Goal: Browse casually: Explore the website without a specific task or goal

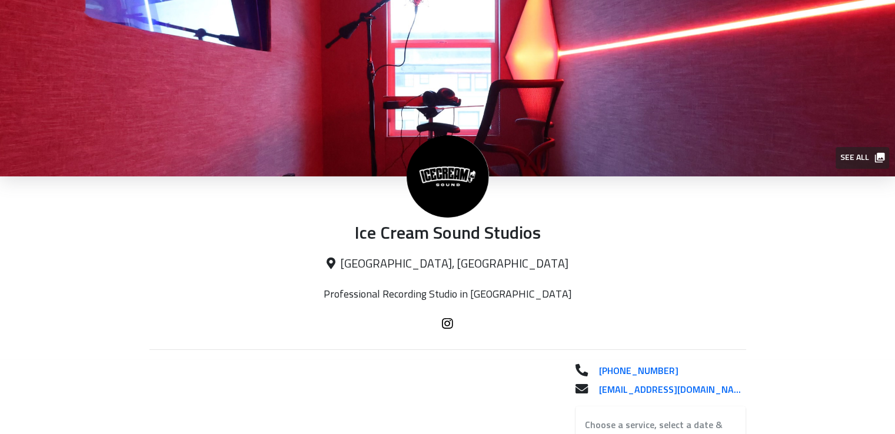
click at [854, 154] on span "See all" at bounding box center [861, 158] width 43 height 15
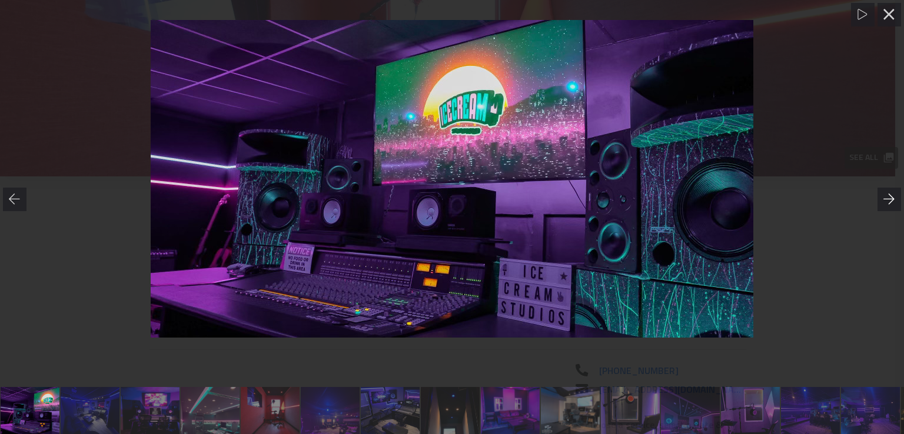
click at [884, 208] on div at bounding box center [889, 200] width 24 height 24
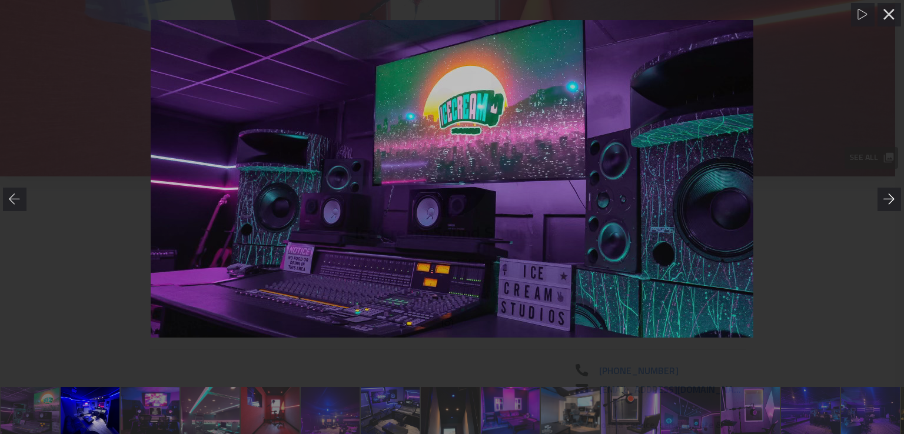
scroll to position [0, 61]
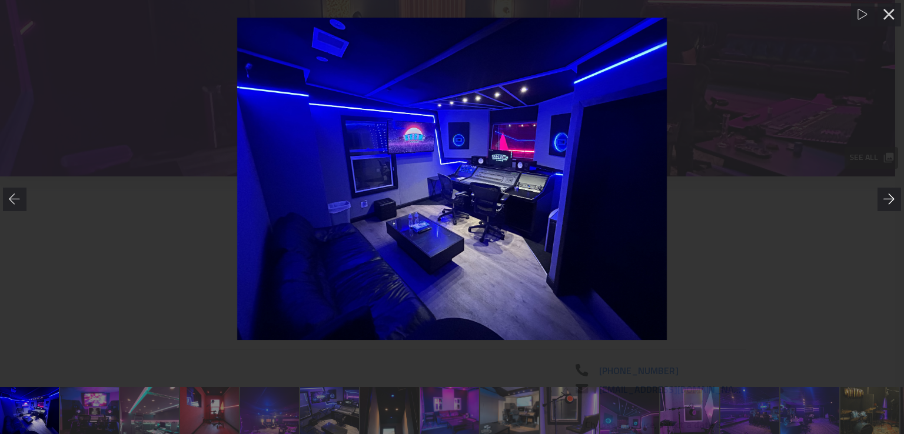
click at [888, 208] on div at bounding box center [889, 200] width 24 height 24
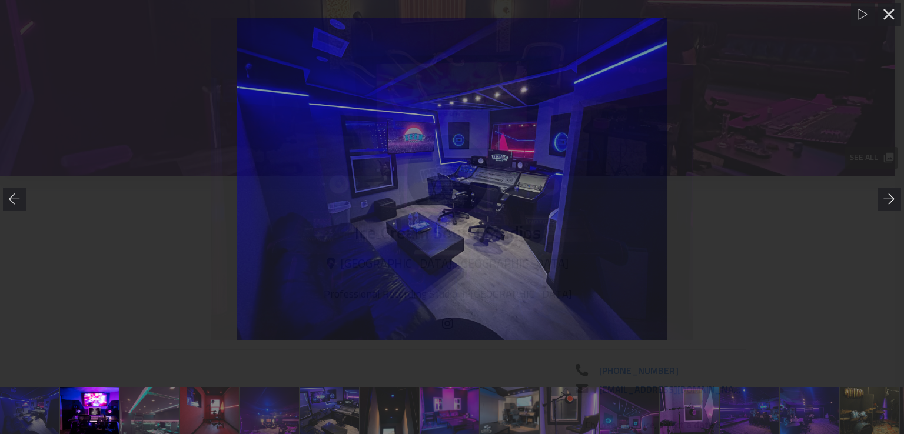
scroll to position [0, 120]
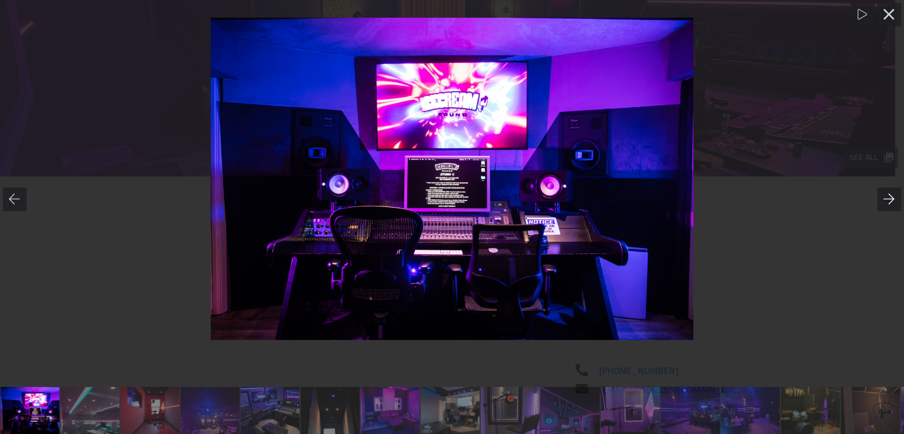
click at [891, 208] on div at bounding box center [889, 200] width 24 height 24
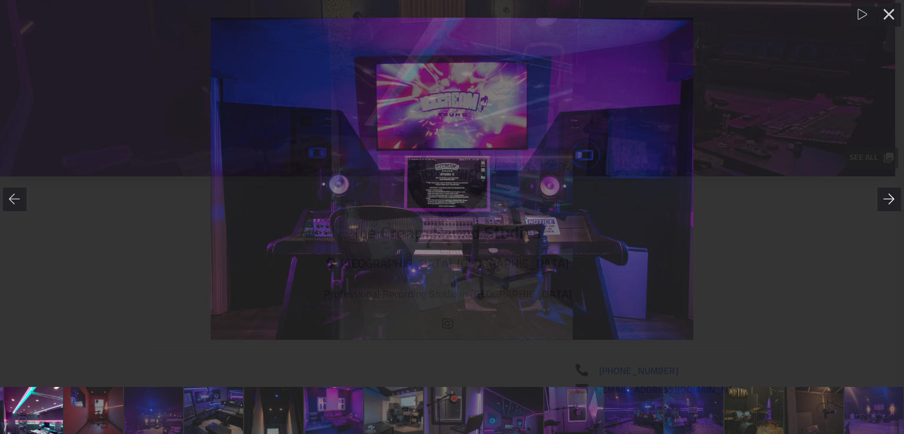
scroll to position [0, 181]
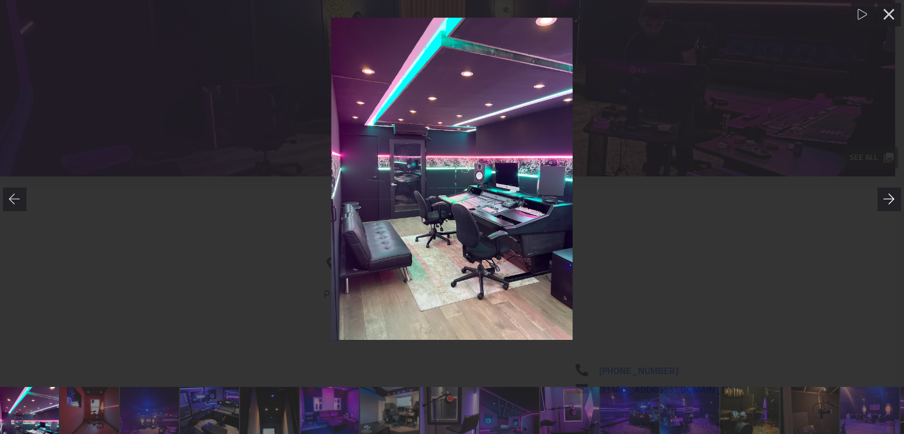
click at [892, 208] on div at bounding box center [889, 200] width 24 height 24
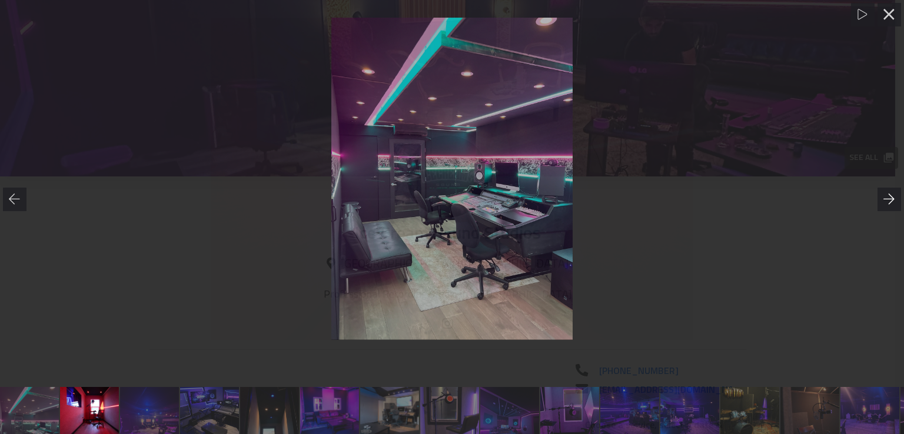
scroll to position [0, 240]
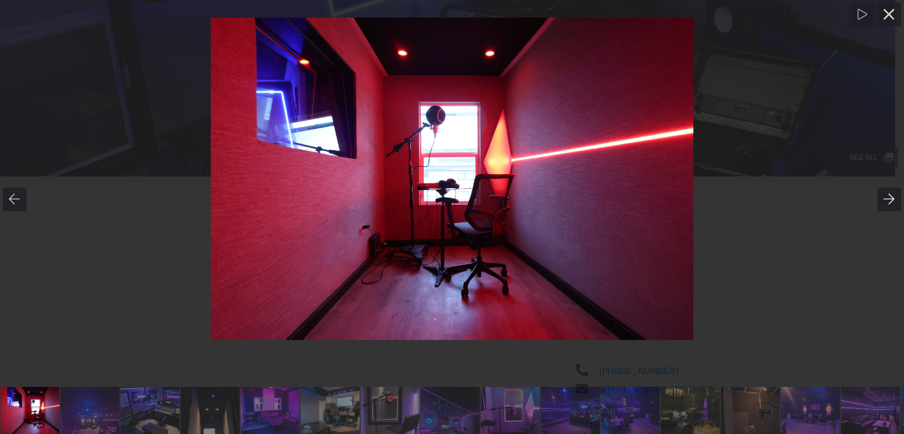
click at [894, 208] on div at bounding box center [889, 200] width 24 height 24
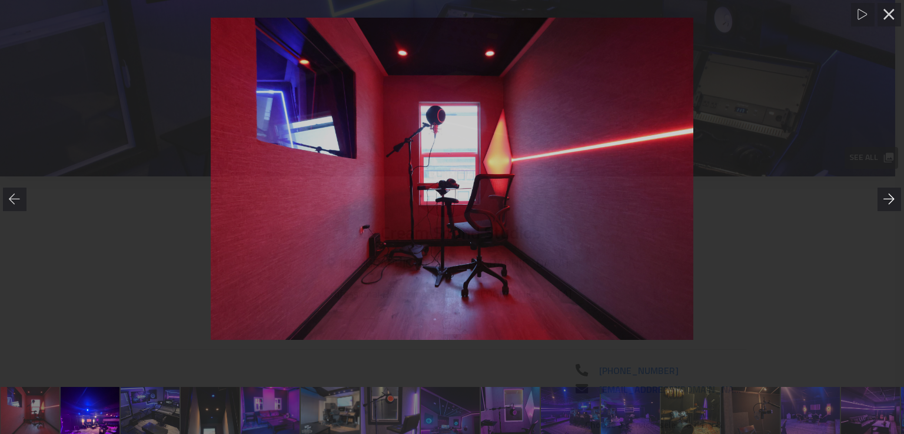
scroll to position [0, 301]
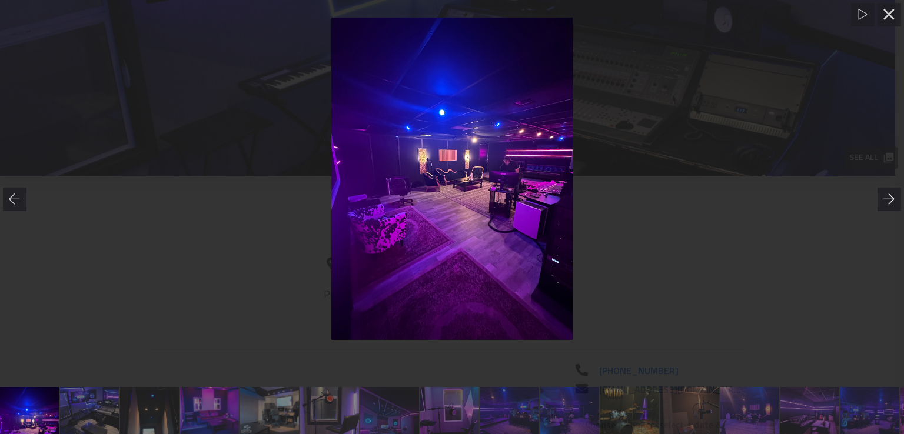
click at [894, 208] on div at bounding box center [889, 200] width 24 height 24
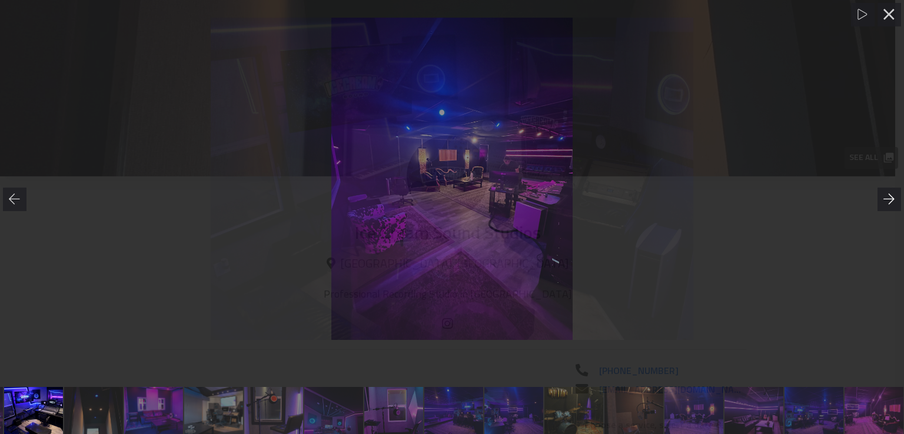
scroll to position [0, 360]
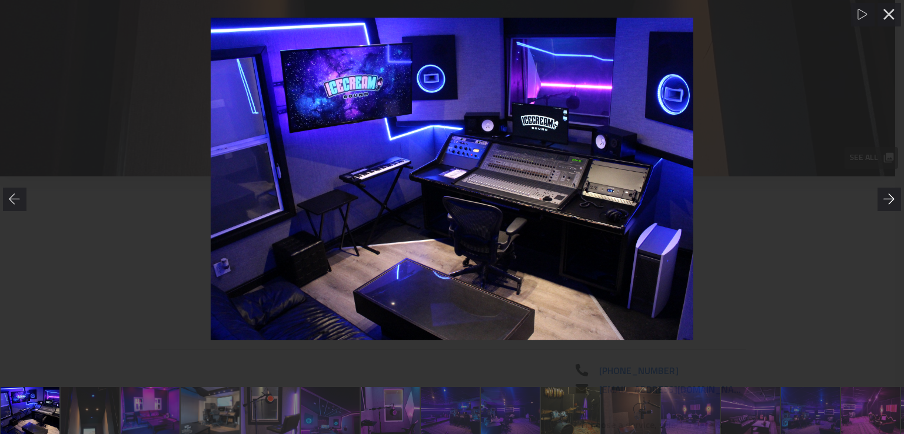
click at [894, 208] on div at bounding box center [889, 200] width 24 height 24
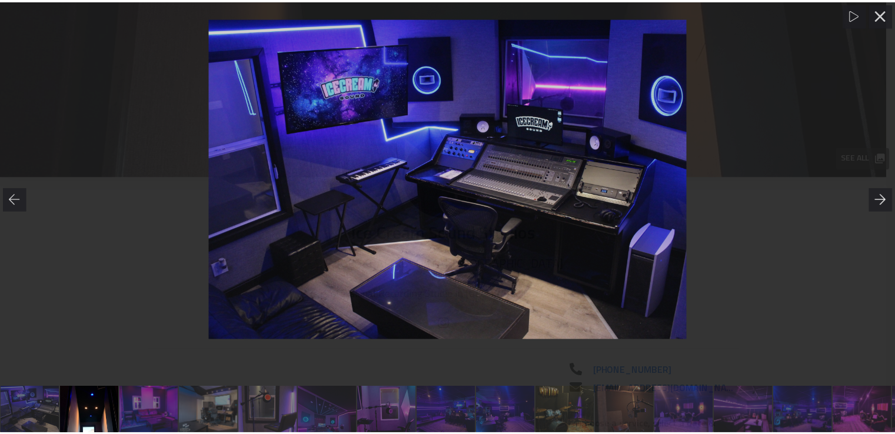
scroll to position [0, 417]
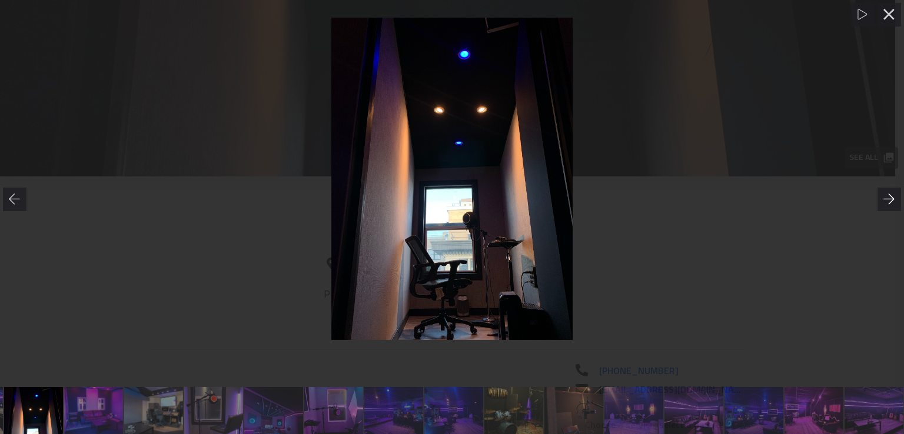
click at [894, 208] on div at bounding box center [889, 200] width 24 height 24
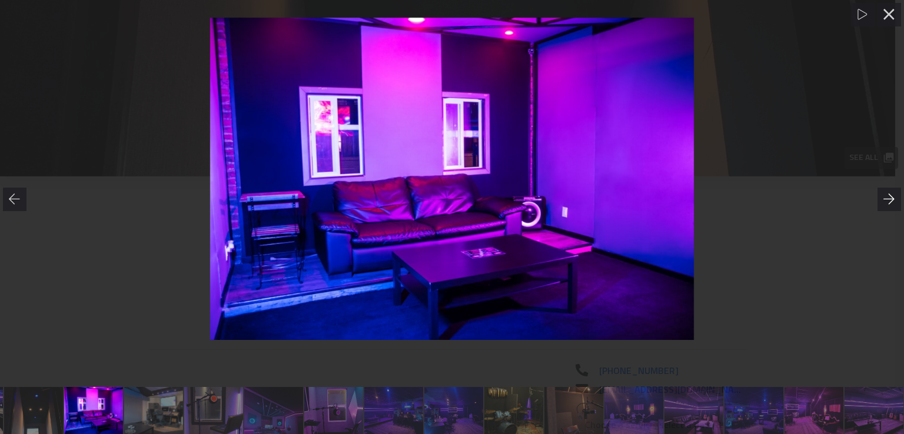
click at [894, 208] on div at bounding box center [889, 200] width 24 height 24
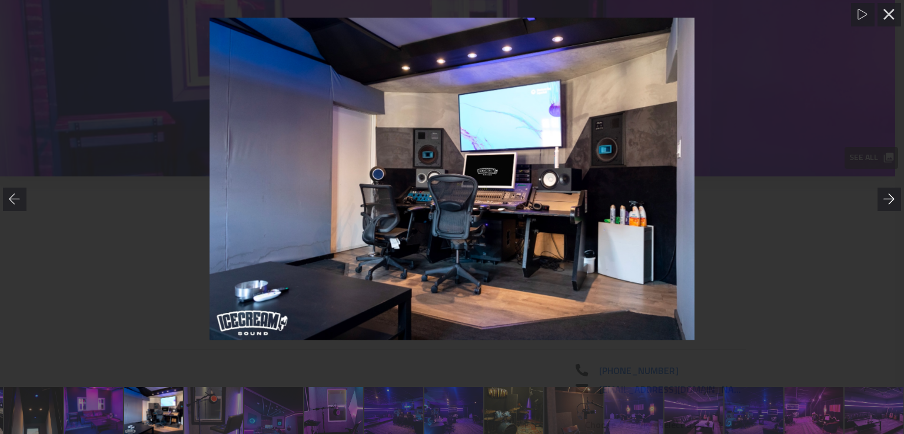
click at [890, 204] on icon at bounding box center [889, 200] width 12 height 12
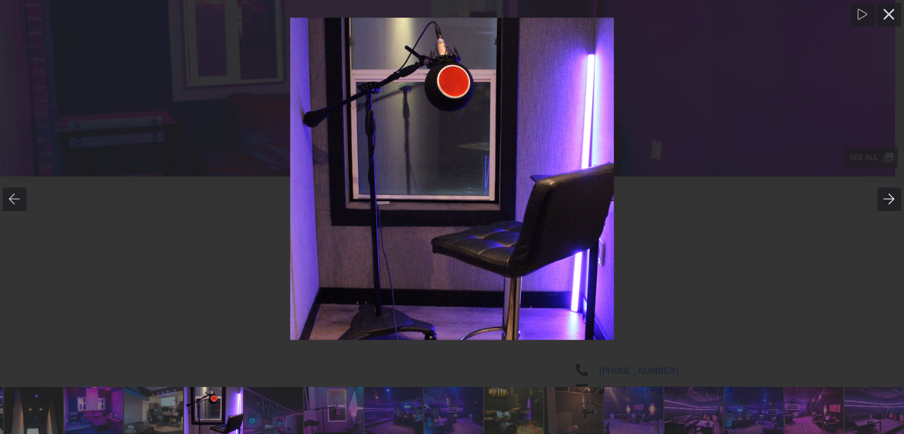
click at [890, 204] on icon at bounding box center [889, 200] width 12 height 12
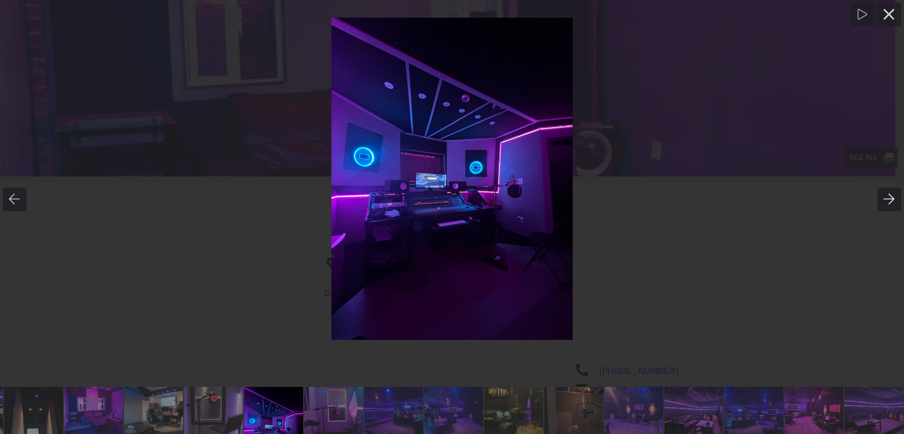
click at [890, 204] on icon at bounding box center [889, 200] width 12 height 12
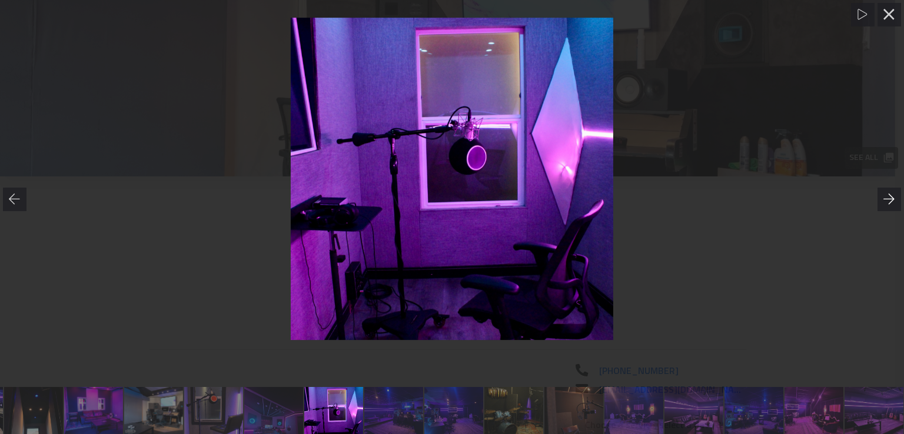
click at [890, 204] on icon at bounding box center [889, 200] width 12 height 12
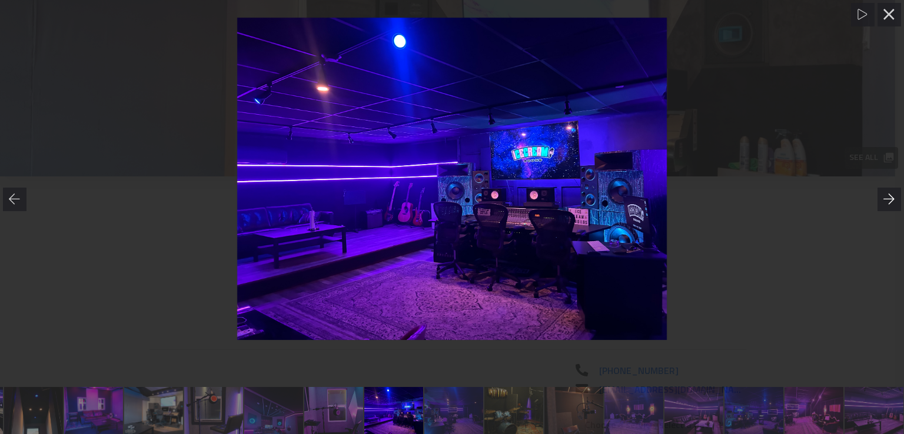
click at [890, 204] on icon at bounding box center [889, 200] width 12 height 12
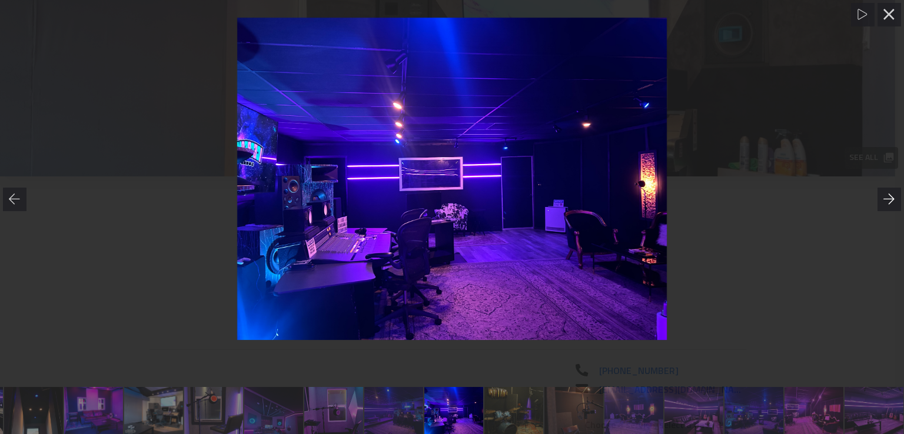
click at [890, 204] on icon at bounding box center [889, 200] width 12 height 12
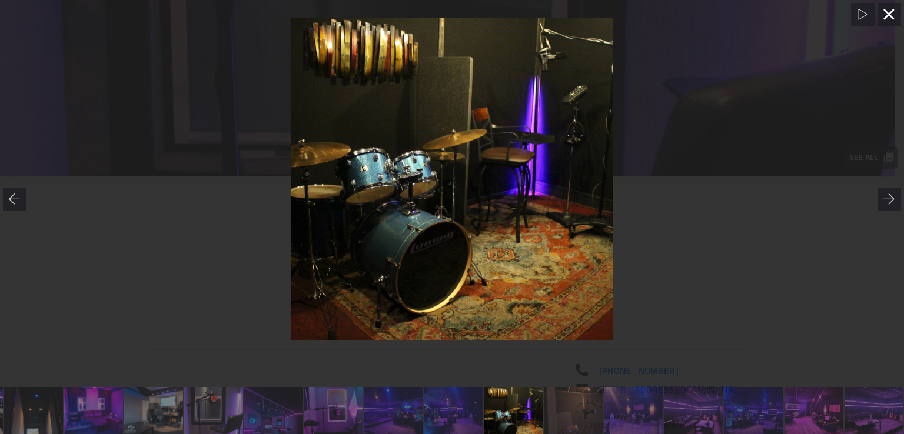
click at [891, 16] on icon at bounding box center [888, 14] width 11 height 11
